Goal: Task Accomplishment & Management: Use online tool/utility

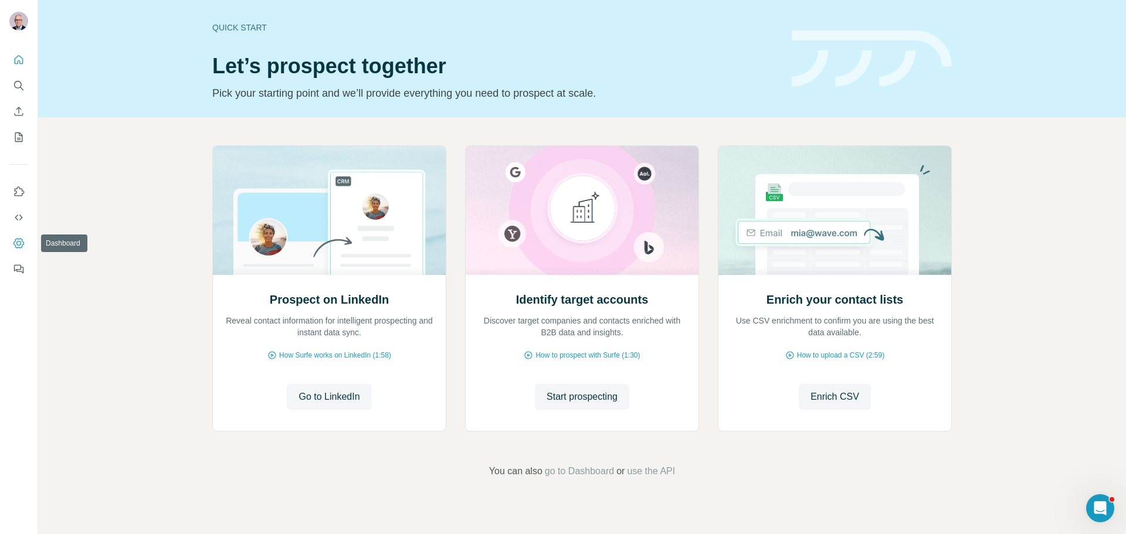
click at [19, 244] on icon "Dashboard" at bounding box center [19, 243] width 12 height 12
click at [20, 244] on icon "Dashboard" at bounding box center [19, 243] width 12 height 12
click at [578, 398] on span "Start prospecting" at bounding box center [582, 397] width 71 height 14
click at [21, 239] on icon "Dashboard" at bounding box center [18, 243] width 11 height 10
